Goal: Information Seeking & Learning: Learn about a topic

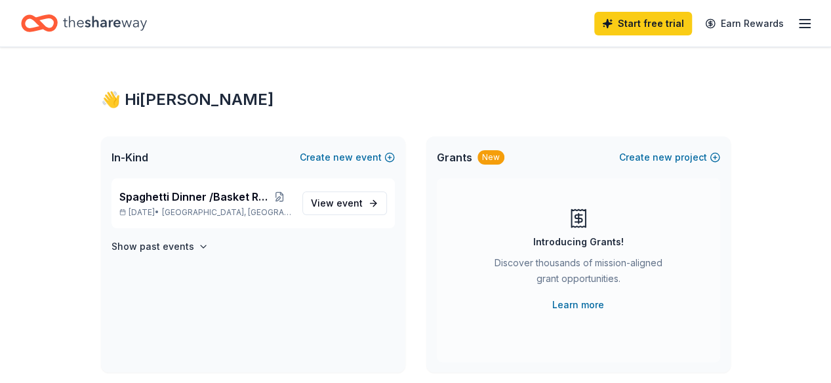
click at [803, 22] on div "Start free trial Earn Rewards" at bounding box center [415, 23] width 831 height 47
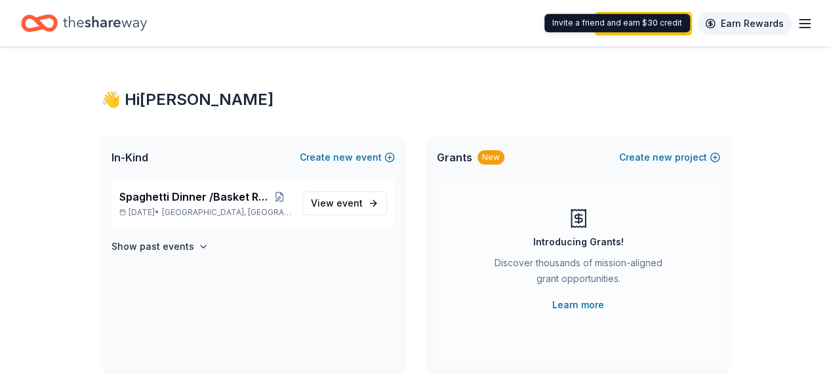
click at [747, 17] on link "Earn Rewards" at bounding box center [744, 24] width 94 height 24
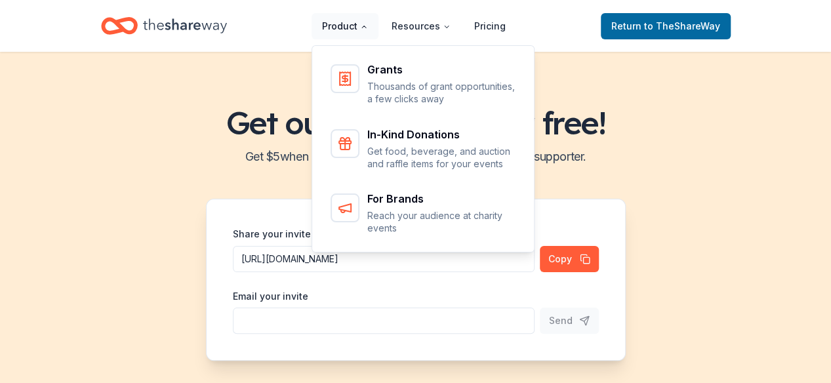
click at [352, 27] on button "Product" at bounding box center [345, 26] width 67 height 26
click at [368, 25] on icon "Main" at bounding box center [364, 27] width 8 height 8
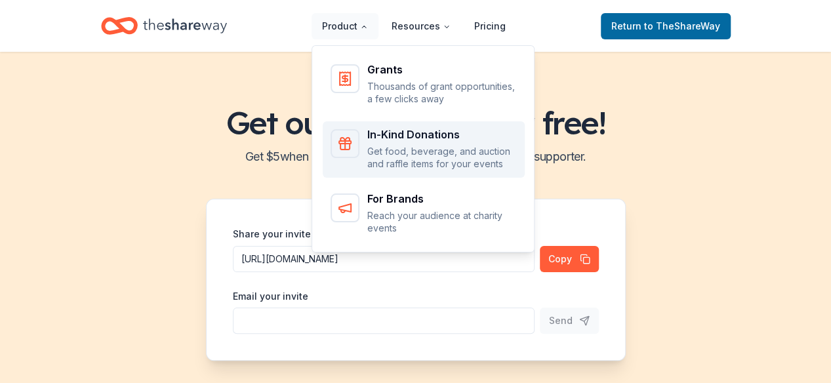
click at [388, 150] on p "Get food, beverage, and auction and raffle items for your events" at bounding box center [442, 158] width 150 height 26
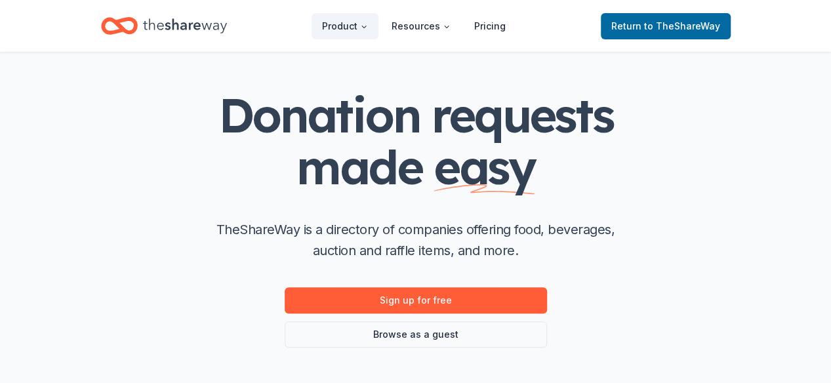
scroll to position [66, 0]
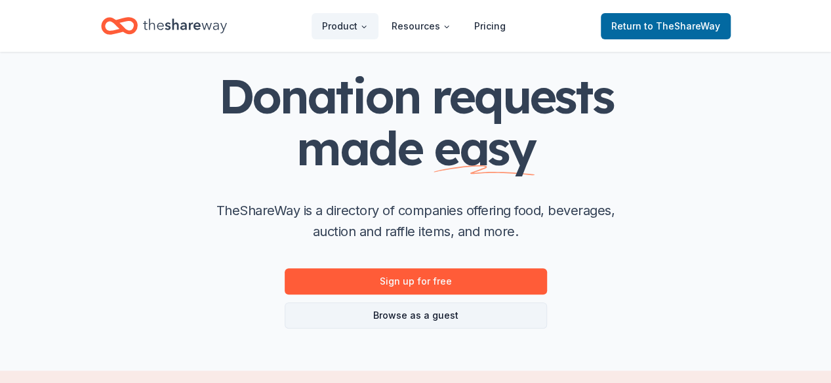
click at [422, 319] on link "Browse as a guest" at bounding box center [416, 315] width 262 height 26
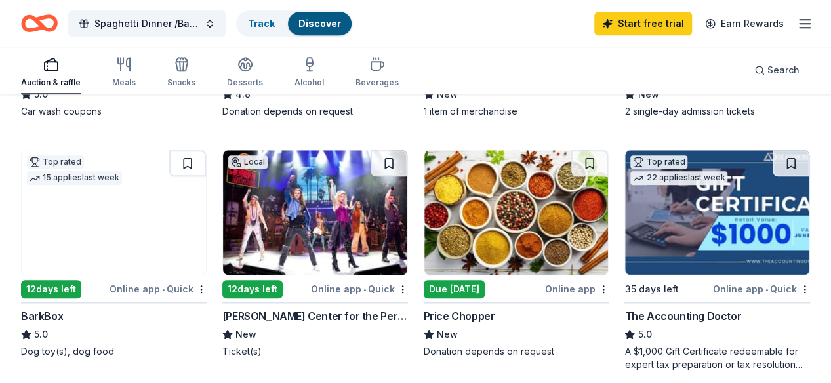
scroll to position [590, 0]
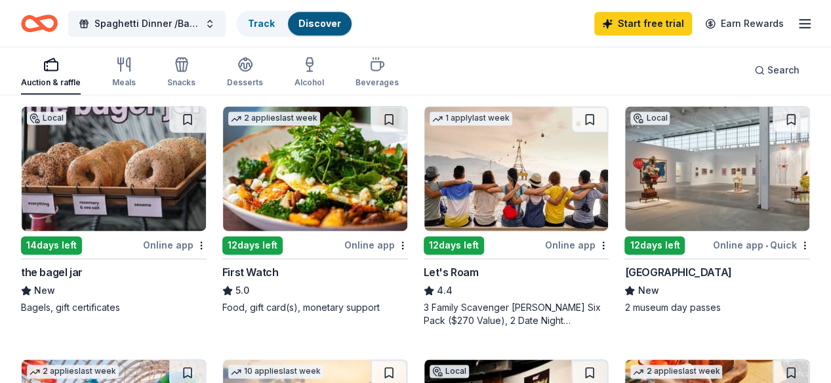
scroll to position [853, 0]
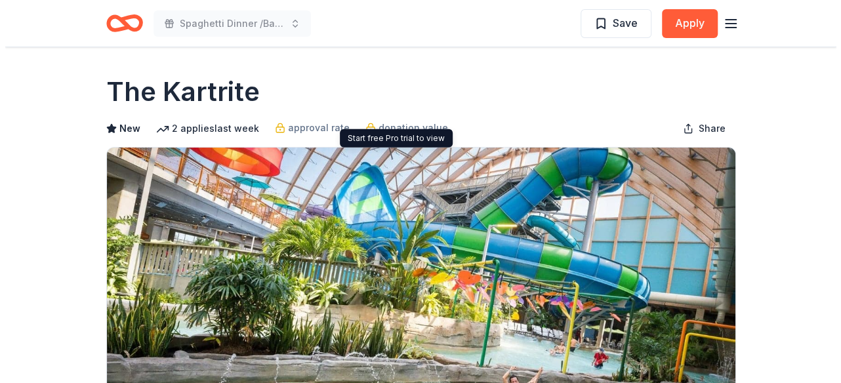
scroll to position [66, 0]
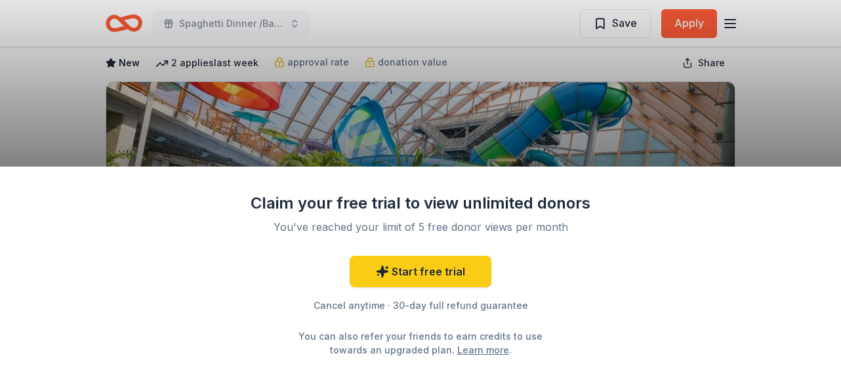
click at [373, 113] on div "Claim your free trial to view unlimited donors You've reached your limit of 5 f…" at bounding box center [420, 191] width 841 height 383
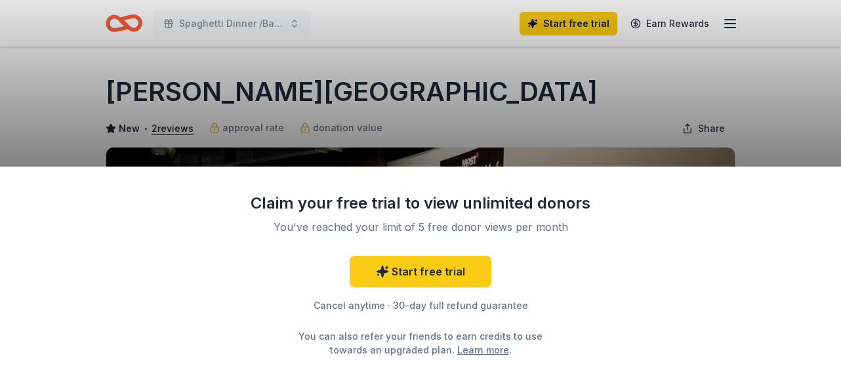
click at [416, 134] on div "Claim your free trial to view unlimited donors You've reached your limit of 5 f…" at bounding box center [420, 191] width 841 height 383
